Goal: Transaction & Acquisition: Book appointment/travel/reservation

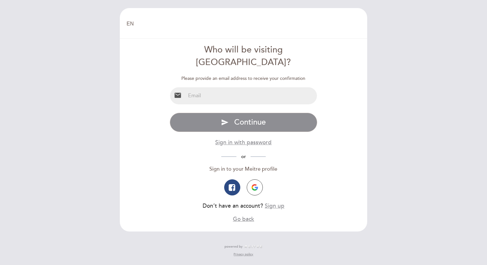
click at [261, 75] on div "Please provide an email address to receive your confirmation email Specify emai…" at bounding box center [244, 149] width 148 height 148
click at [262, 75] on div "Please provide an email address to receive your confirmation email Specify emai…" at bounding box center [244, 149] width 148 height 148
click at [262, 87] on input "email" at bounding box center [251, 95] width 132 height 17
type input "[EMAIL_ADDRESS][DOMAIN_NAME]"
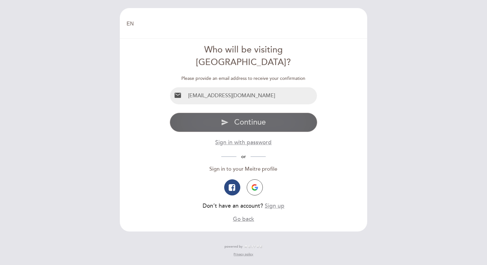
click at [253, 117] on span "Continue" at bounding box center [250, 121] width 32 height 9
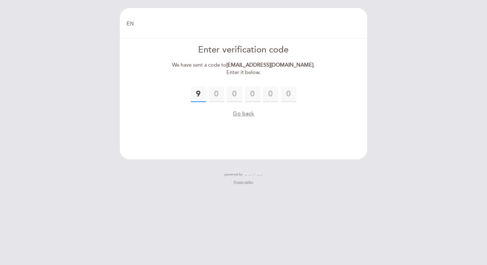
type input "9"
type input "1"
type input "2"
type input "3"
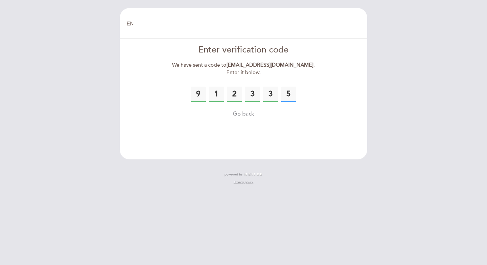
type input "5"
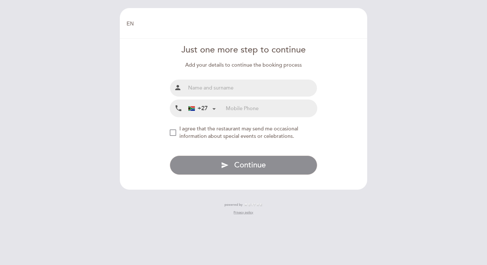
click at [223, 86] on input "text" at bounding box center [251, 87] width 132 height 17
type input "[PERSON_NAME]"
click at [208, 108] on div "+27" at bounding box center [202, 108] width 32 height 16
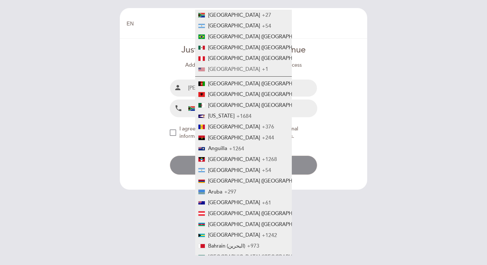
click at [227, 70] on span "[GEOGRAPHIC_DATA]" at bounding box center [234, 69] width 52 height 6
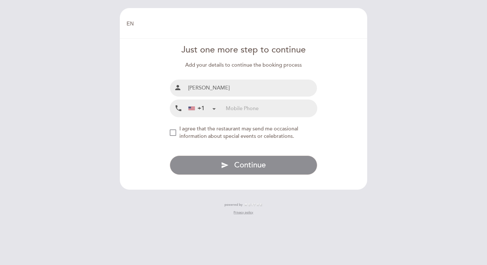
click at [251, 111] on input "tel" at bounding box center [271, 108] width 91 height 17
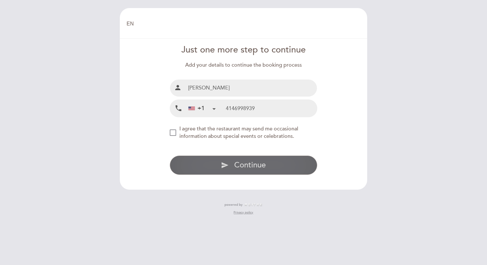
type input "4146998939"
click at [250, 161] on span "Continue" at bounding box center [250, 164] width 32 height 9
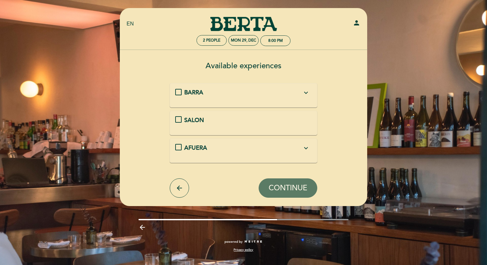
click at [307, 94] on icon "expand_more" at bounding box center [306, 93] width 8 height 8
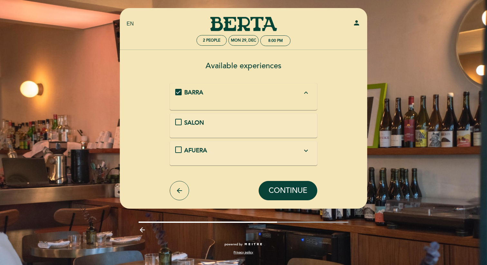
click at [307, 94] on icon "expand_less" at bounding box center [306, 93] width 8 height 8
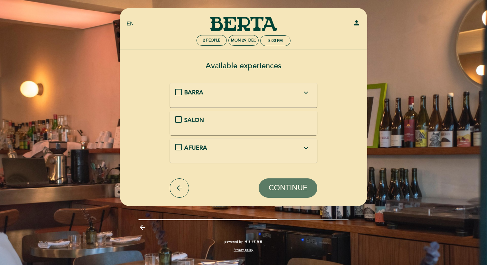
click at [307, 148] on icon "expand_more" at bounding box center [306, 148] width 8 height 8
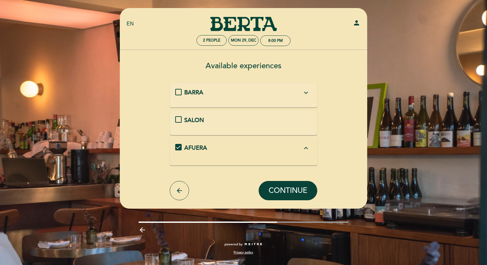
click at [307, 149] on icon "expand_less" at bounding box center [306, 148] width 8 height 8
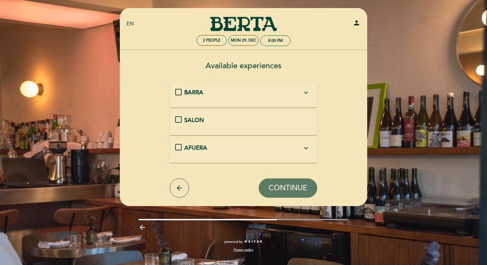
click at [281, 119] on div "SALON" at bounding box center [243, 120] width 118 height 8
click at [290, 177] on form "BARRA expand_more SALON AFUERA expand_more arrow_back CONTINUE" at bounding box center [243, 140] width 238 height 114
click at [293, 184] on span "CONTINUE" at bounding box center [287, 187] width 39 height 9
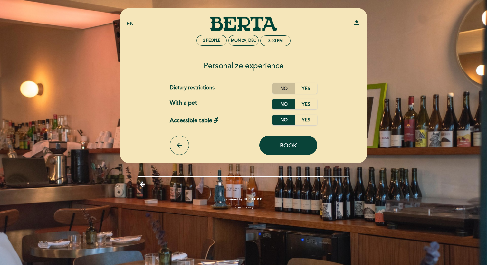
click at [284, 89] on label "No" at bounding box center [283, 88] width 23 height 11
click at [289, 145] on span "Book" at bounding box center [288, 145] width 17 height 7
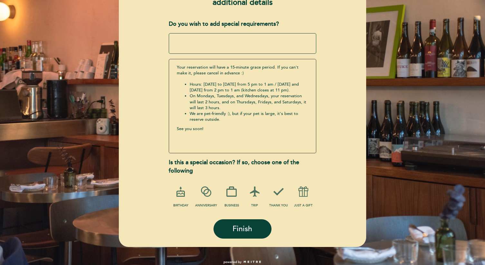
scroll to position [93, 0]
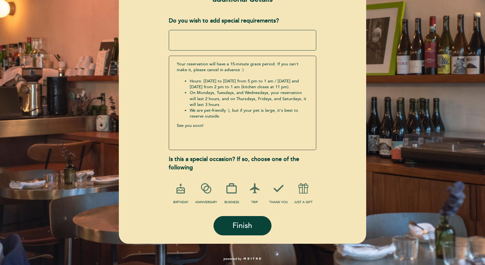
click at [250, 190] on icon at bounding box center [254, 188] width 17 height 17
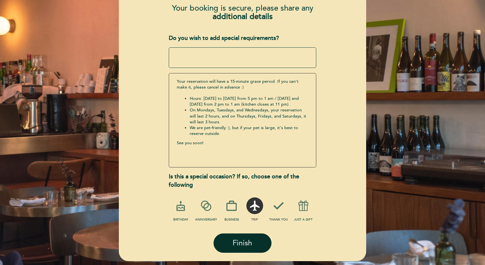
scroll to position [70, 0]
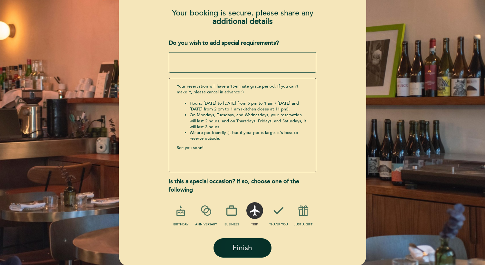
click at [246, 242] on button "Finish" at bounding box center [242, 247] width 58 height 19
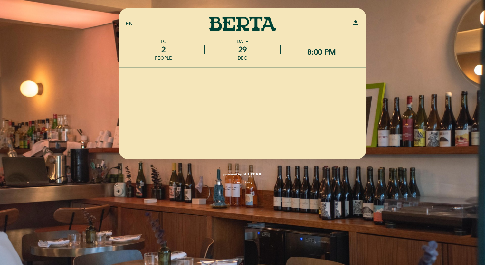
scroll to position [0, 0]
